Goal: Task Accomplishment & Management: Use online tool/utility

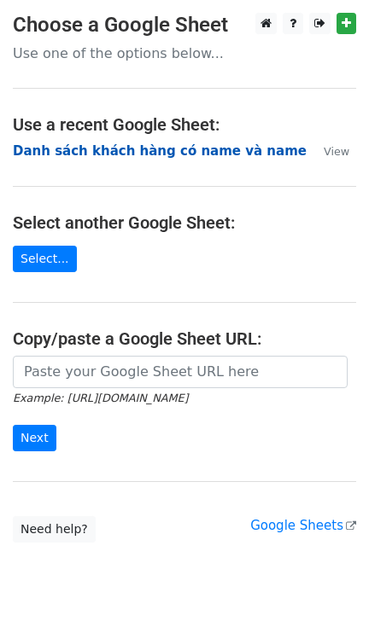
click at [144, 145] on strong "Danh sách khách hàng có name và name" at bounding box center [159, 150] width 293 height 15
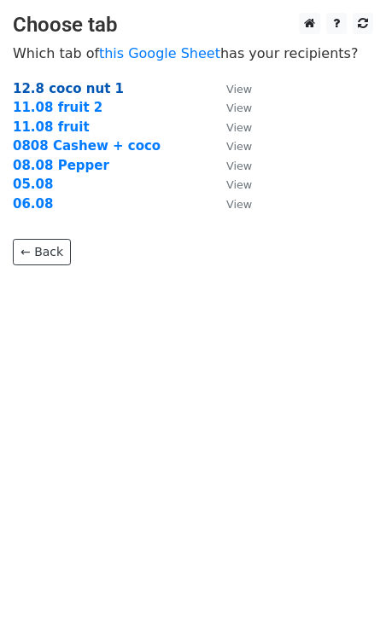
click at [84, 84] on strong "12.8 coco nut 1" at bounding box center [68, 88] width 111 height 15
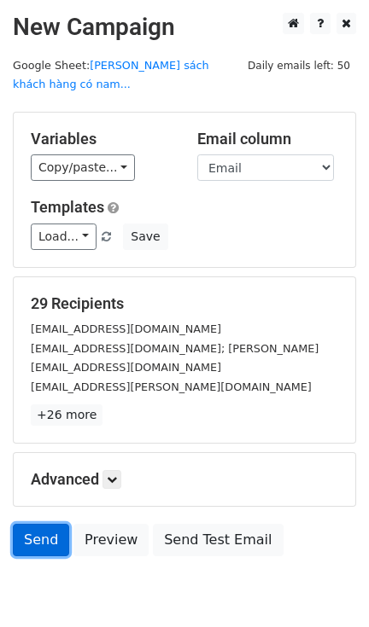
click at [26, 524] on link "Send" at bounding box center [41, 540] width 56 height 32
